Goal: Obtain resource: Obtain resource

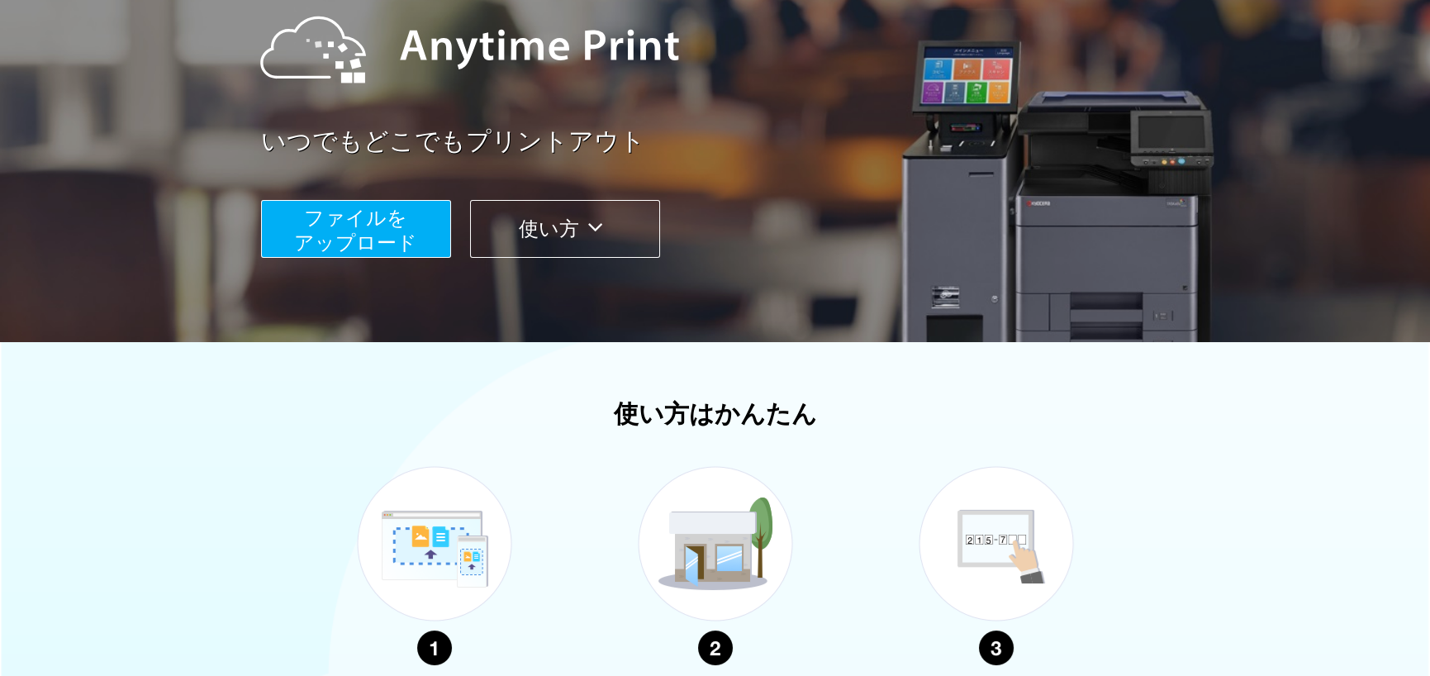
scroll to position [248, 0]
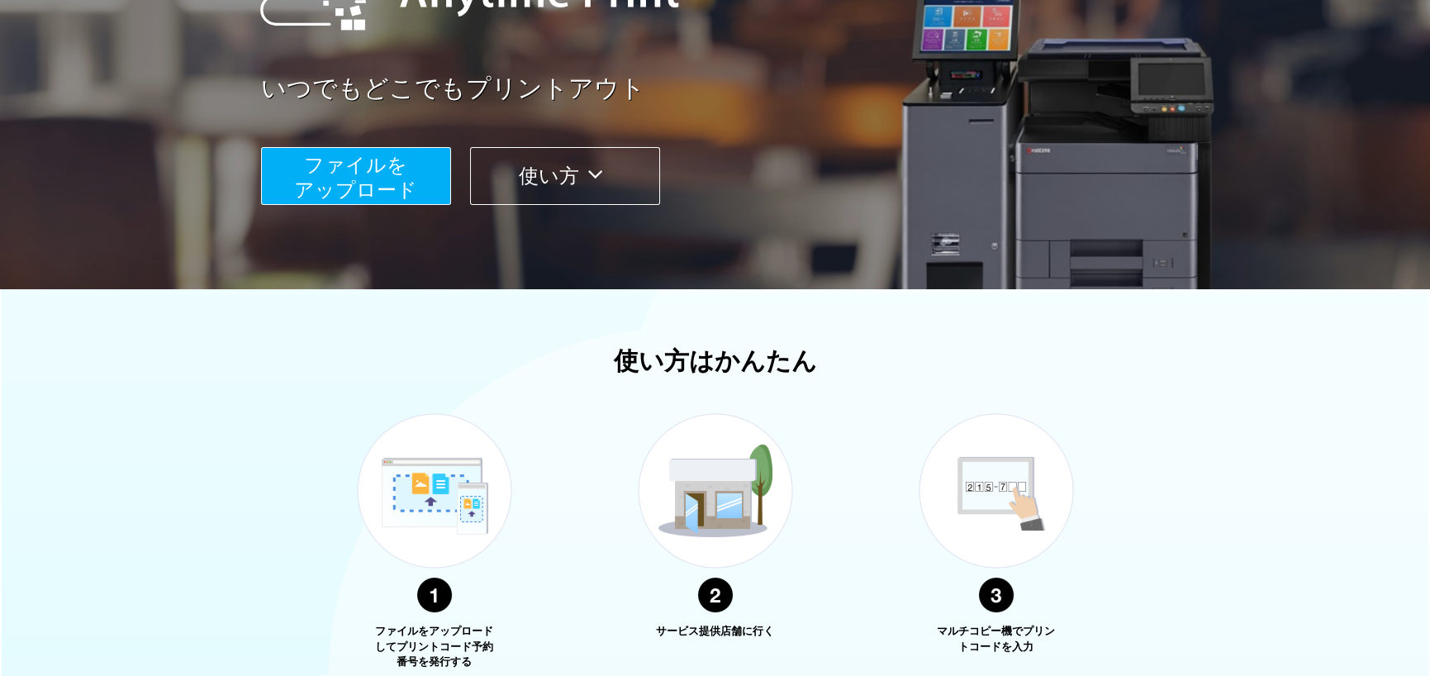
click at [378, 175] on span "ファイルを ​​アップロード" at bounding box center [355, 177] width 123 height 47
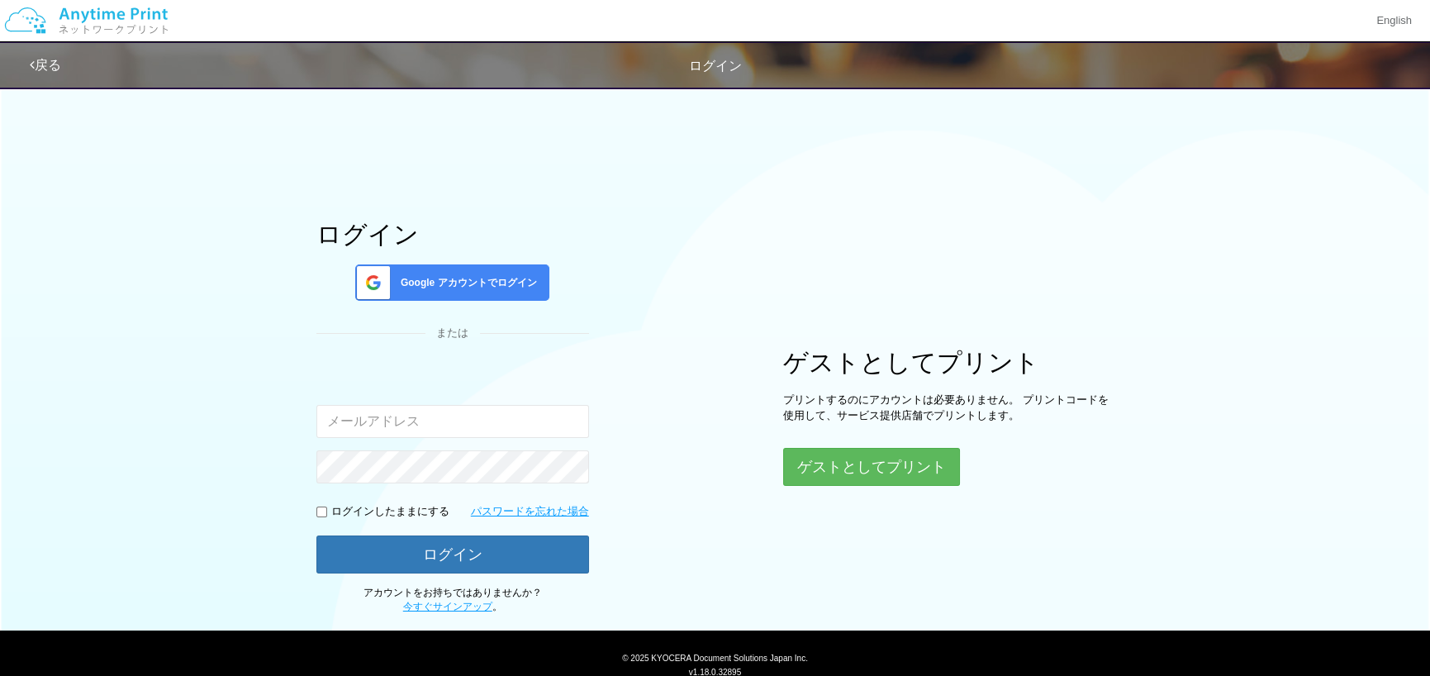
click at [455, 287] on span "Google アカウントでログイン" at bounding box center [465, 283] width 143 height 14
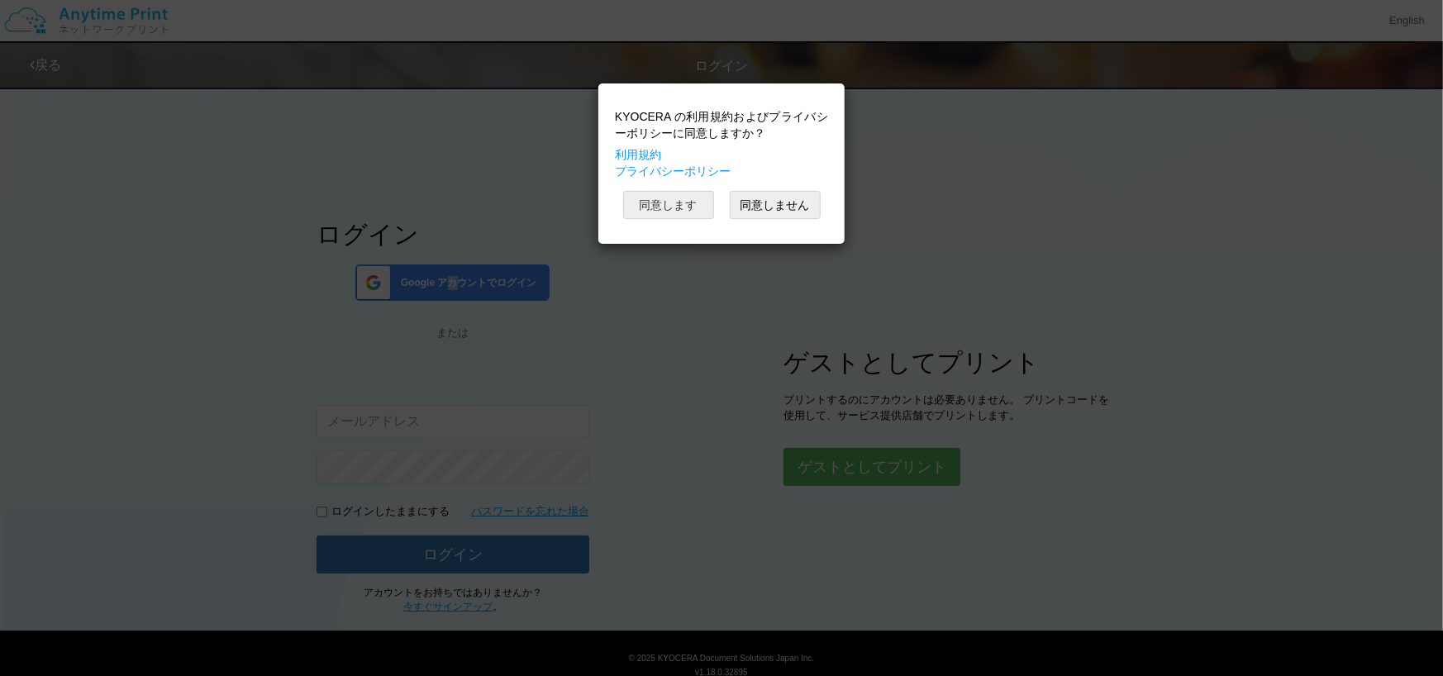
click at [667, 203] on button "同意します" at bounding box center [668, 205] width 91 height 28
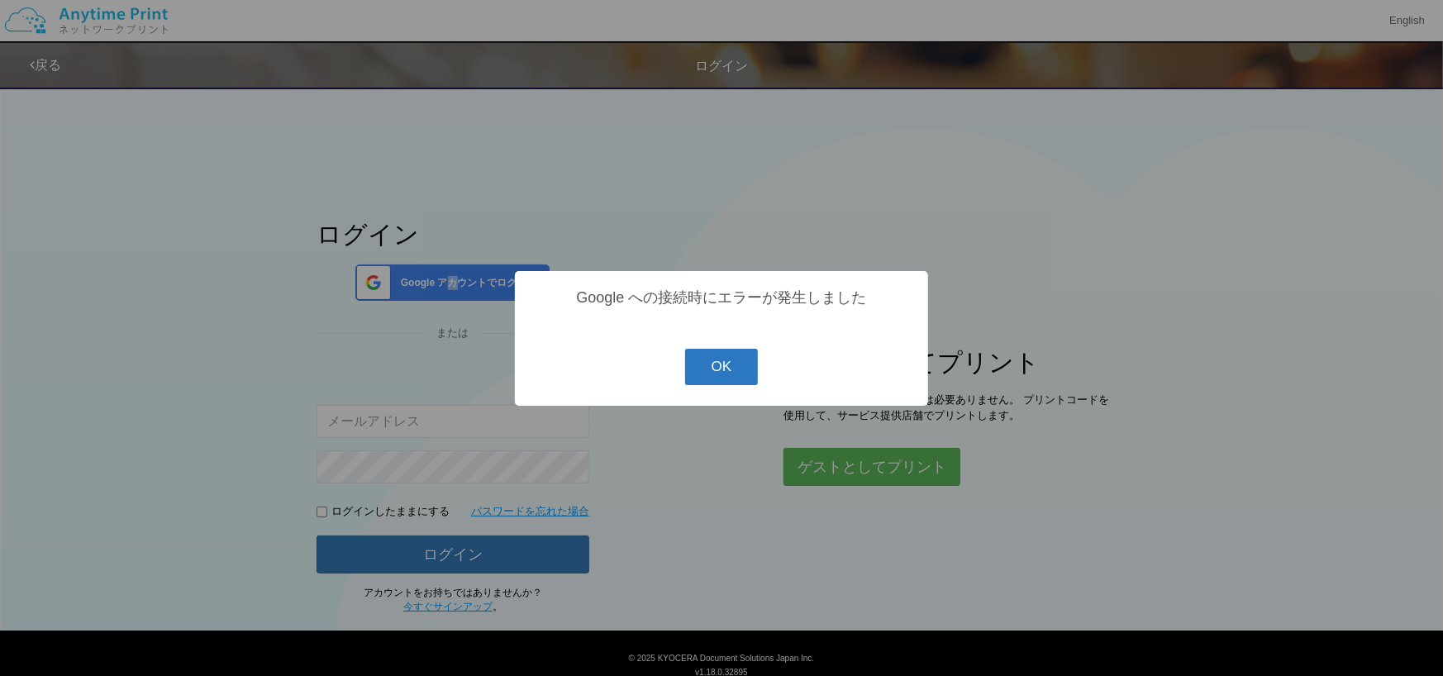
click at [729, 355] on button "OK" at bounding box center [722, 367] width 74 height 36
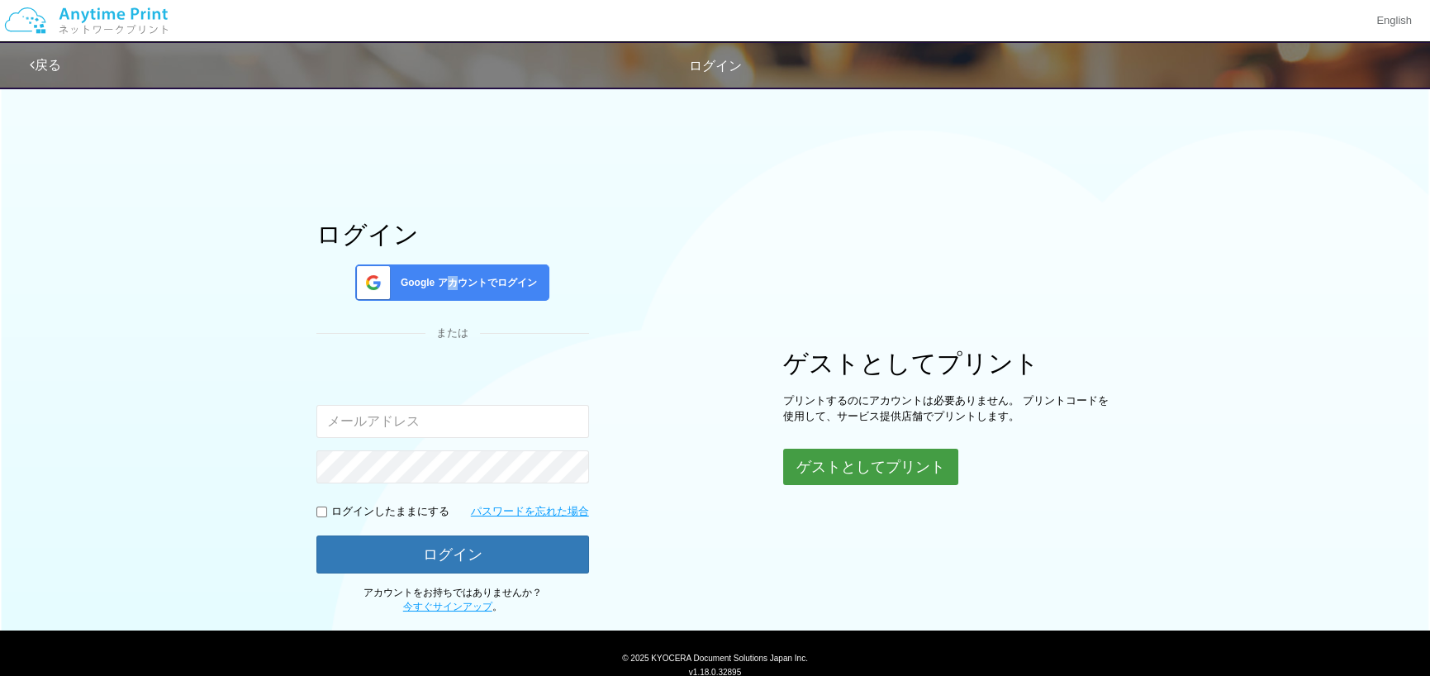
click at [833, 473] on button "ゲストとしてプリント" at bounding box center [870, 467] width 175 height 36
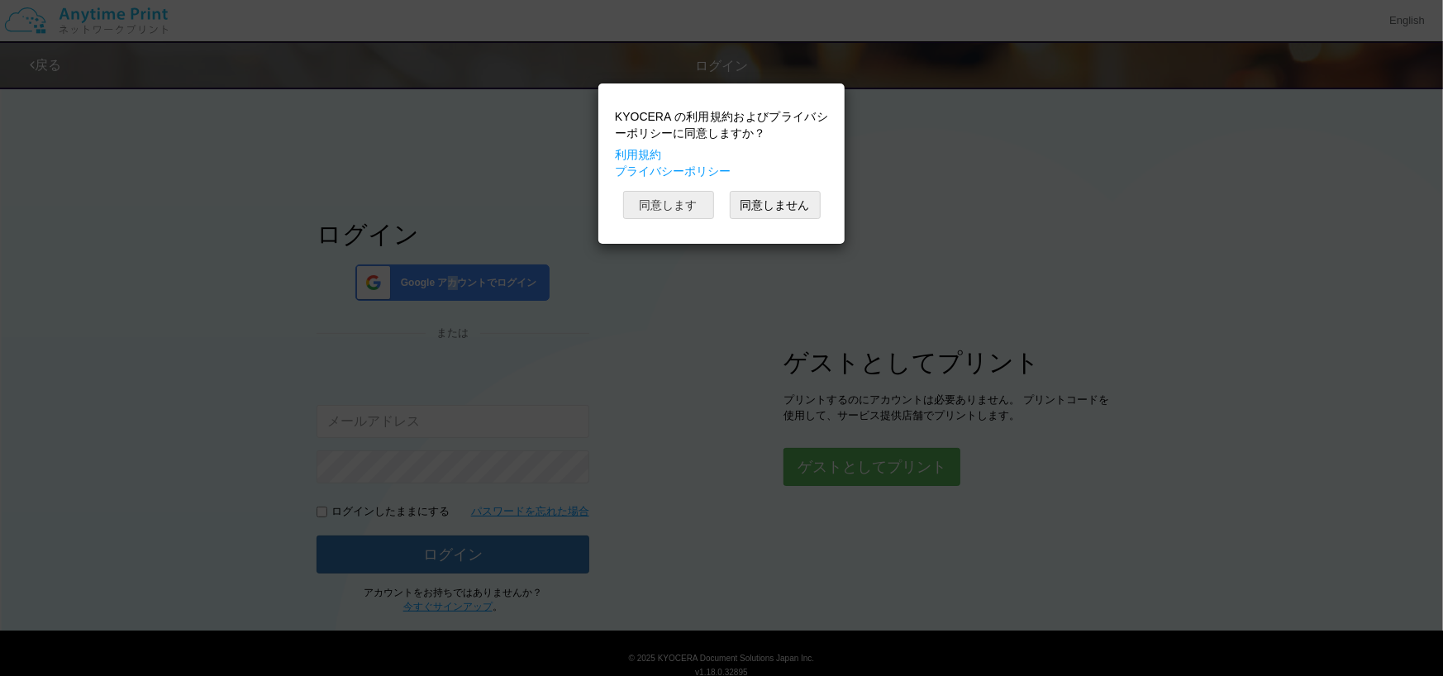
click at [700, 198] on button "同意します" at bounding box center [668, 205] width 91 height 28
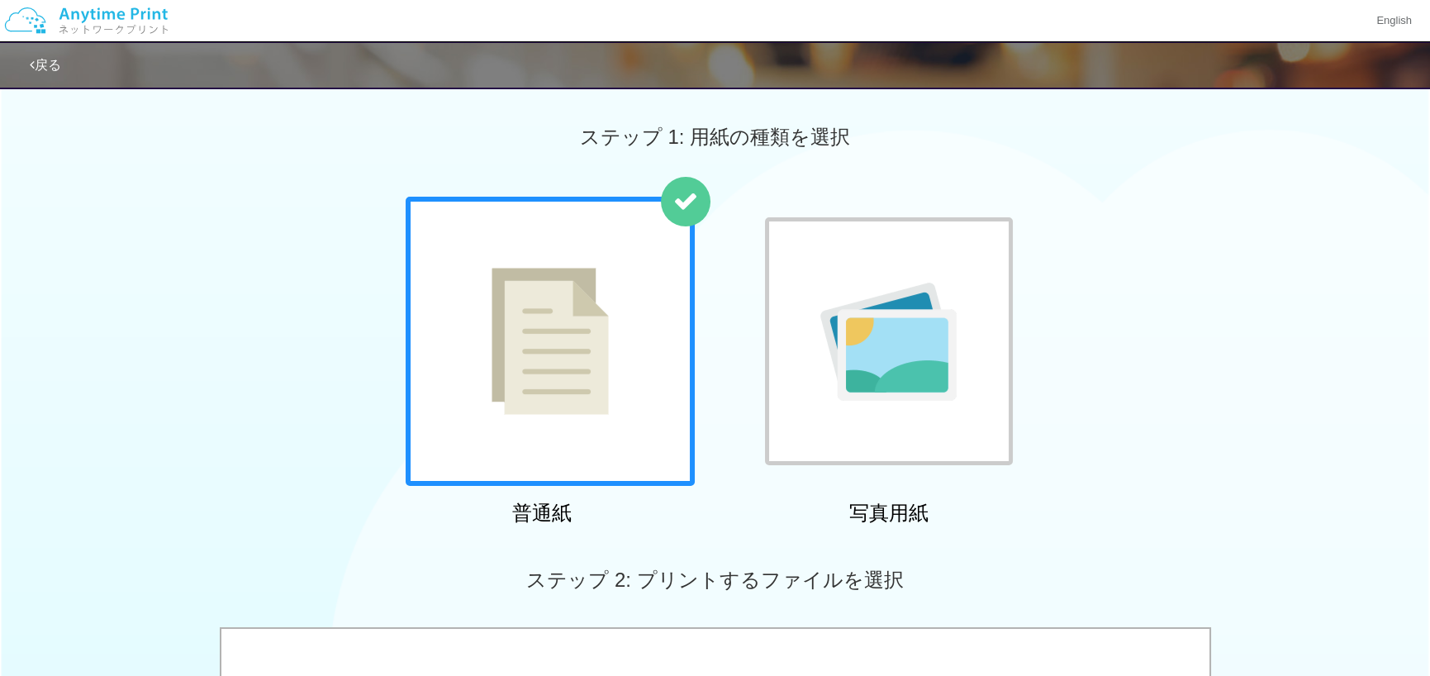
click at [588, 343] on img at bounding box center [550, 341] width 117 height 147
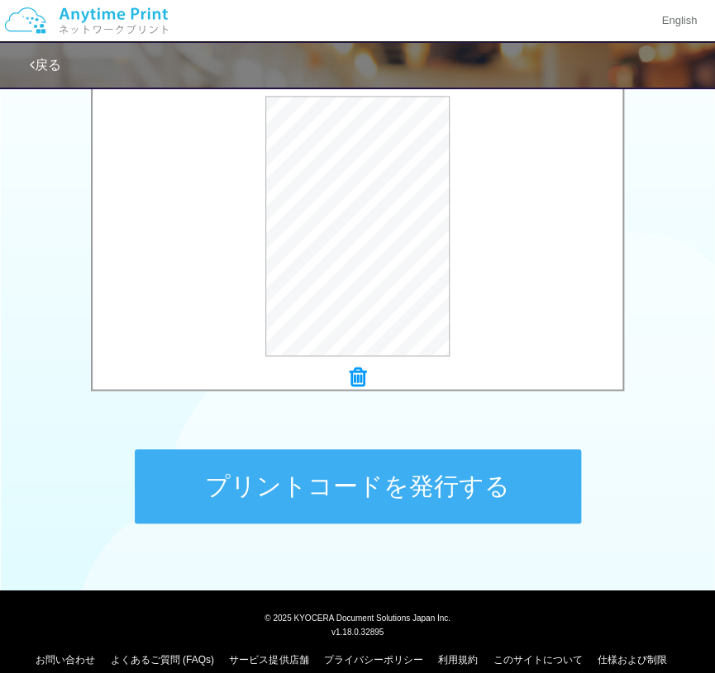
scroll to position [583, 0]
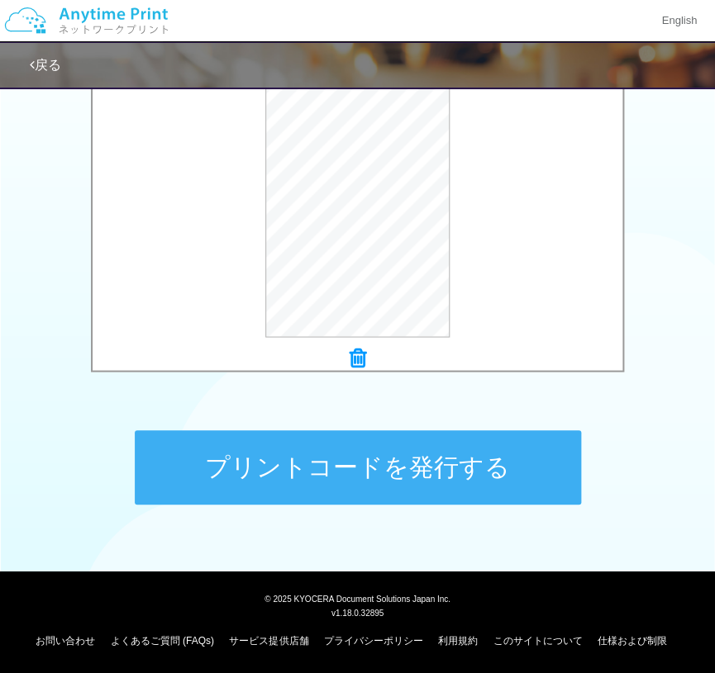
click at [306, 451] on button "プリントコードを発行する" at bounding box center [358, 468] width 446 height 74
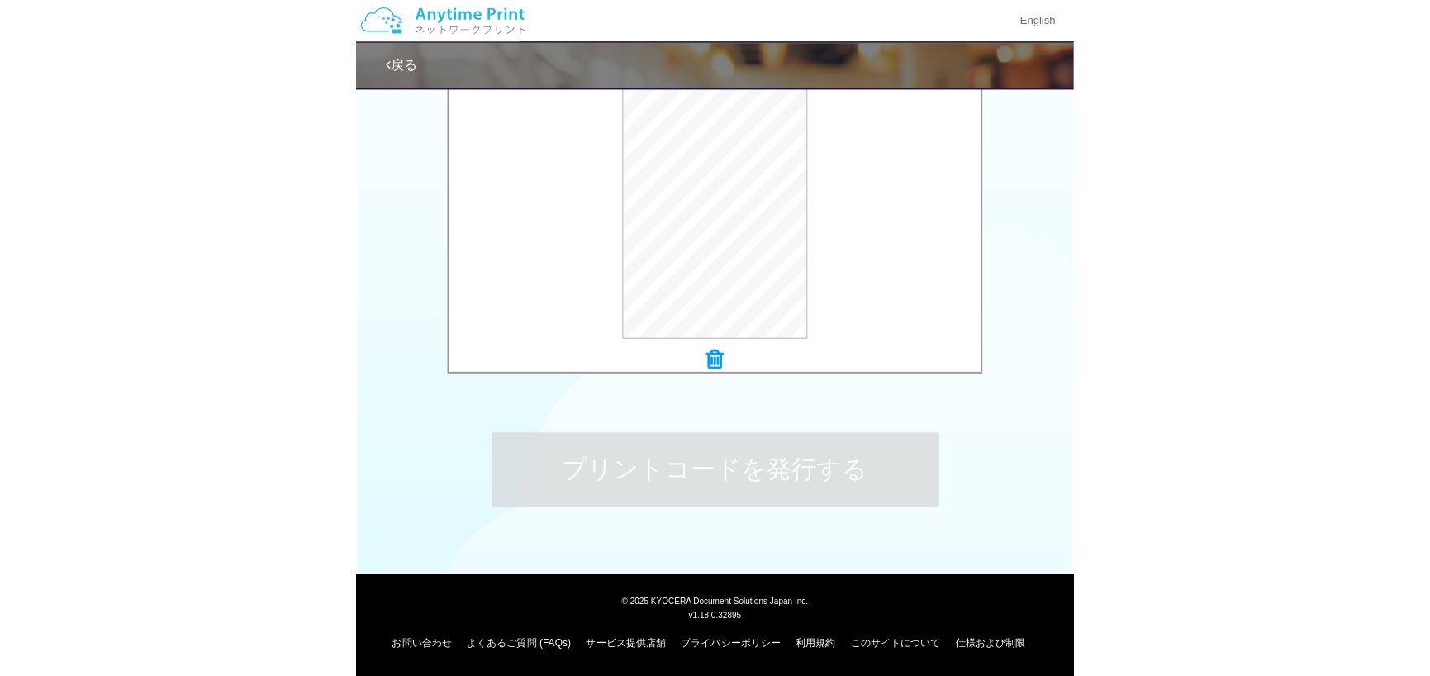
scroll to position [0, 0]
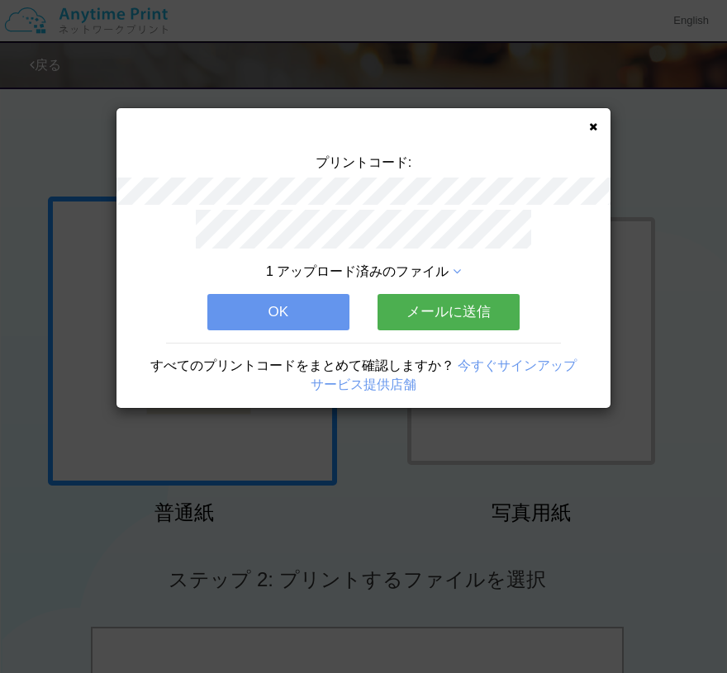
click at [459, 294] on button "メールに送信" at bounding box center [449, 312] width 142 height 36
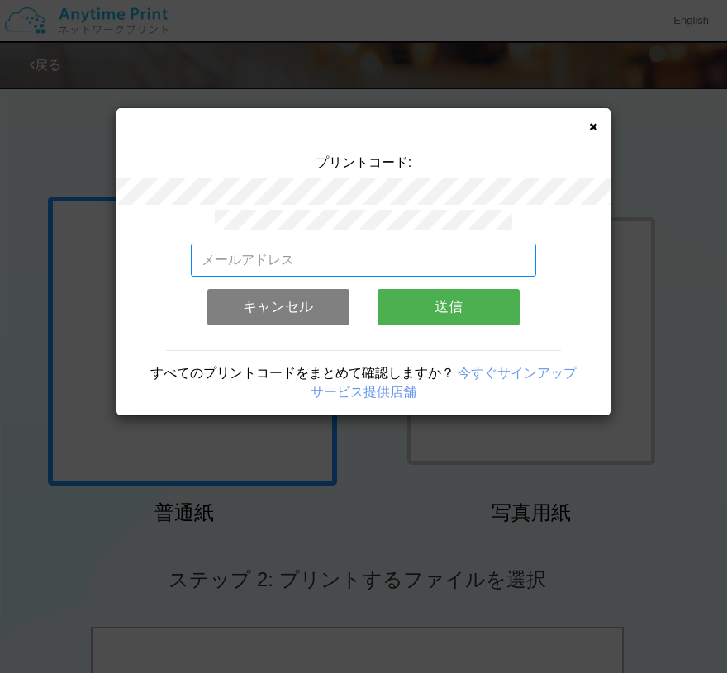
click at [264, 244] on input "email" at bounding box center [364, 260] width 346 height 33
type input "[EMAIL_ADDRESS][DOMAIN_NAME]"
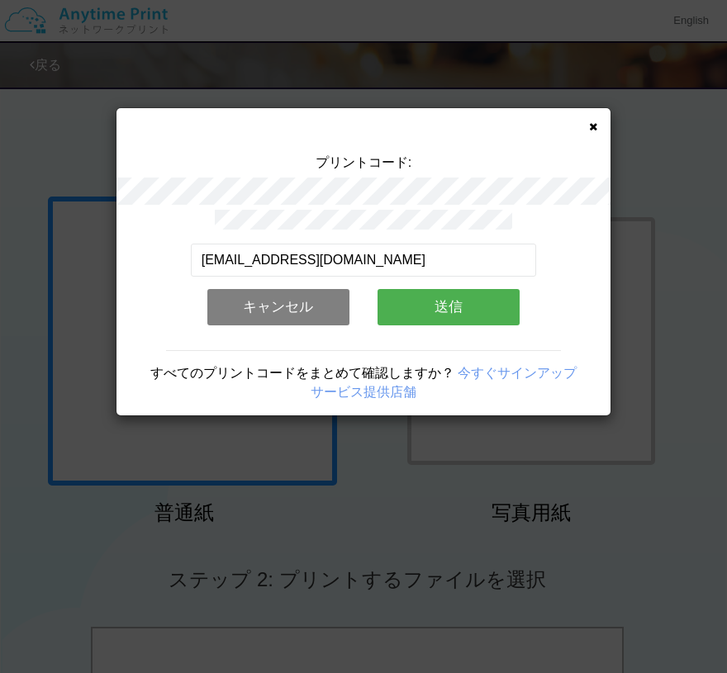
click at [417, 297] on button "送信" at bounding box center [449, 307] width 142 height 36
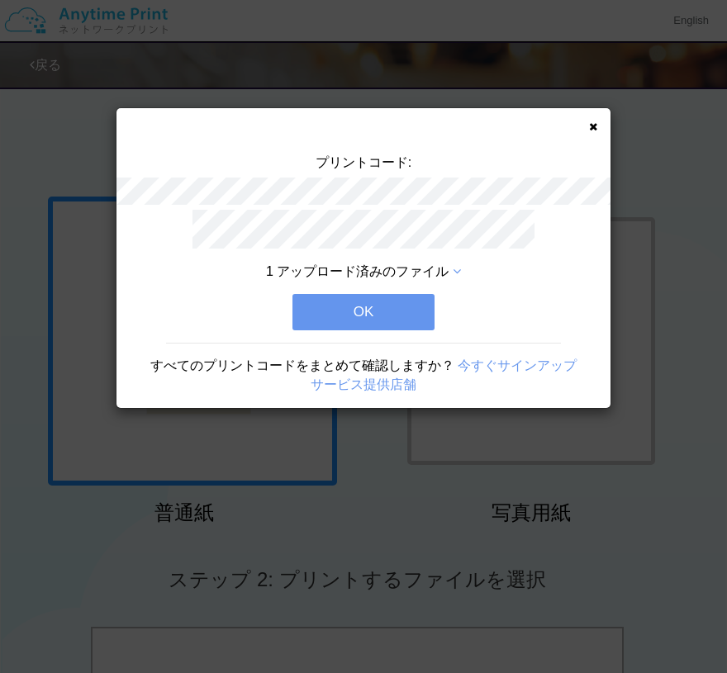
click at [399, 307] on button "OK" at bounding box center [364, 312] width 142 height 36
